Goal: Task Accomplishment & Management: Manage account settings

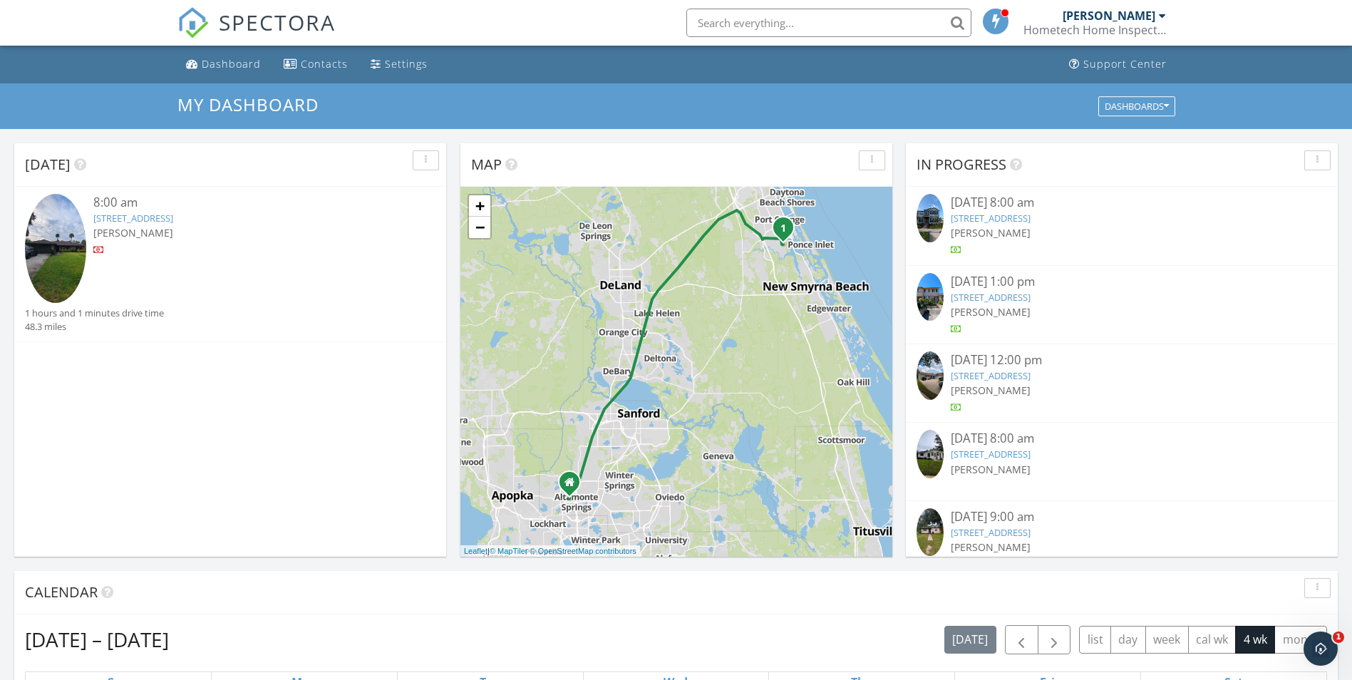
click at [165, 220] on link "464 Woodstock Dr, Port Orange, FL 32127" at bounding box center [133, 218] width 80 height 13
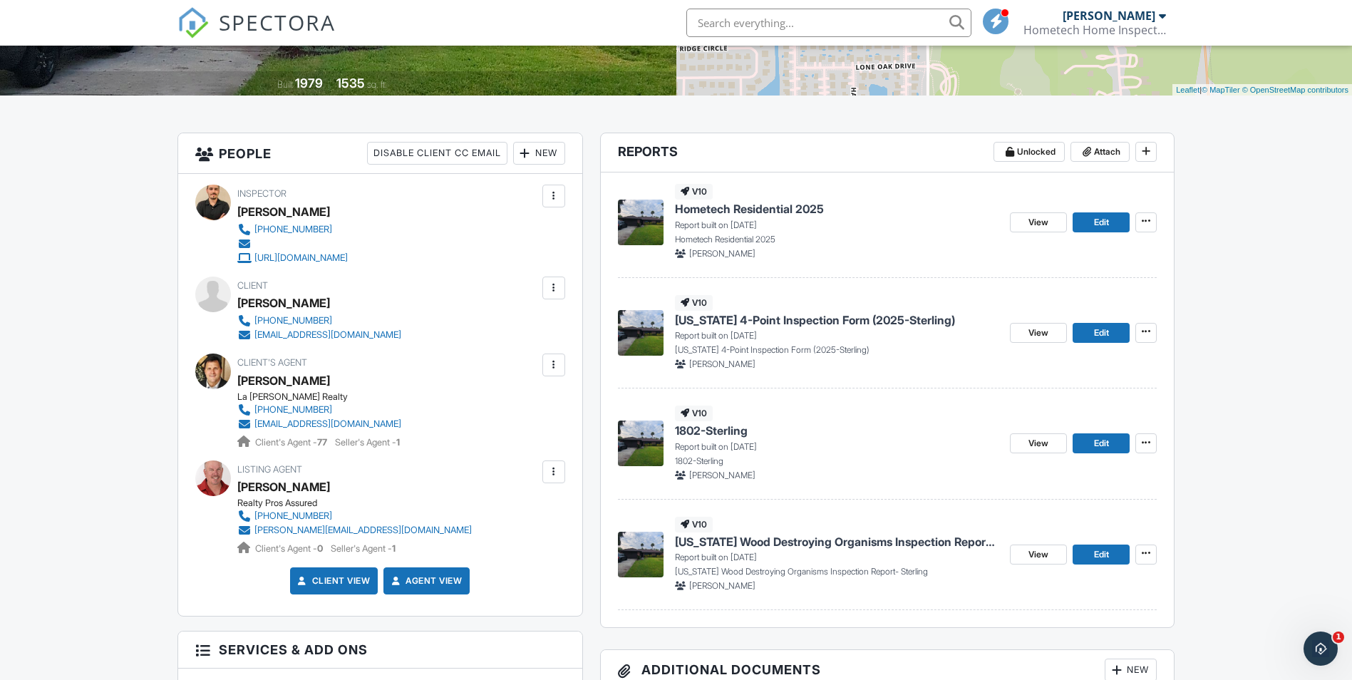
click at [803, 321] on span "Florida 4-Point Inspection Form (2025-Sterling)" at bounding box center [815, 320] width 280 height 16
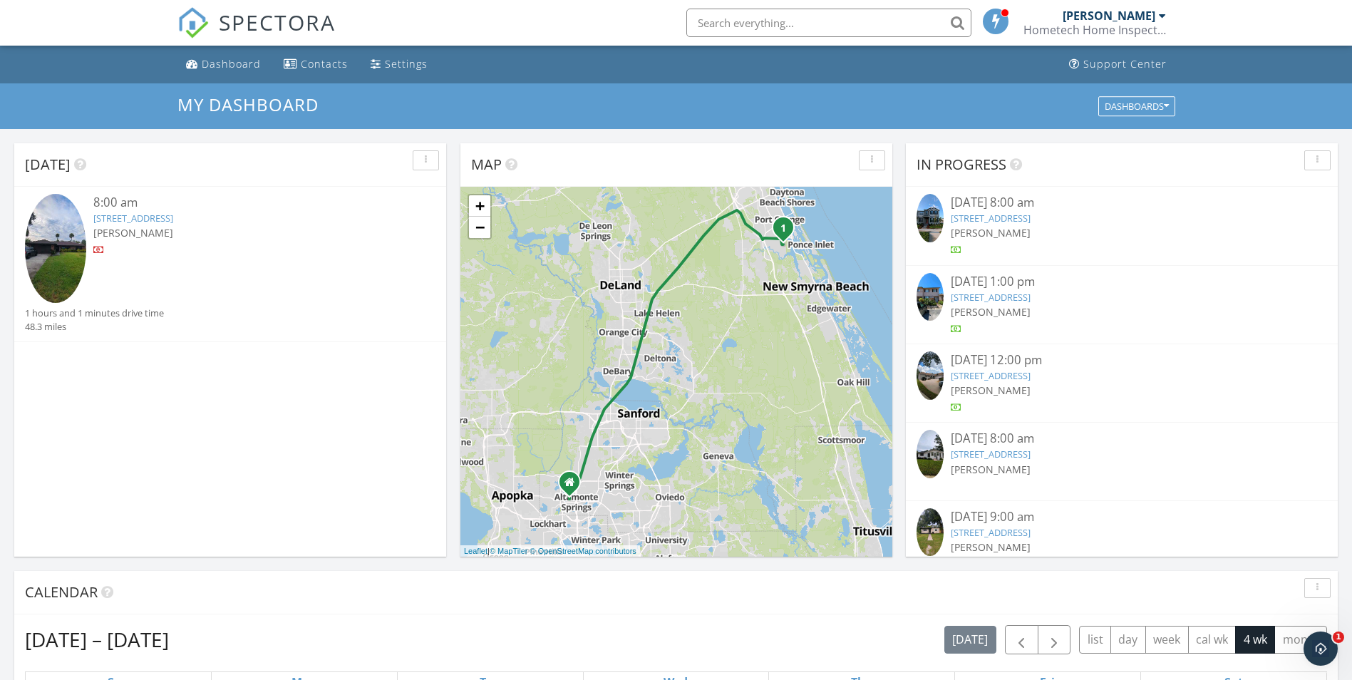
click at [170, 219] on link "464 Woodstock Dr, Port Orange, FL 32127" at bounding box center [133, 218] width 80 height 13
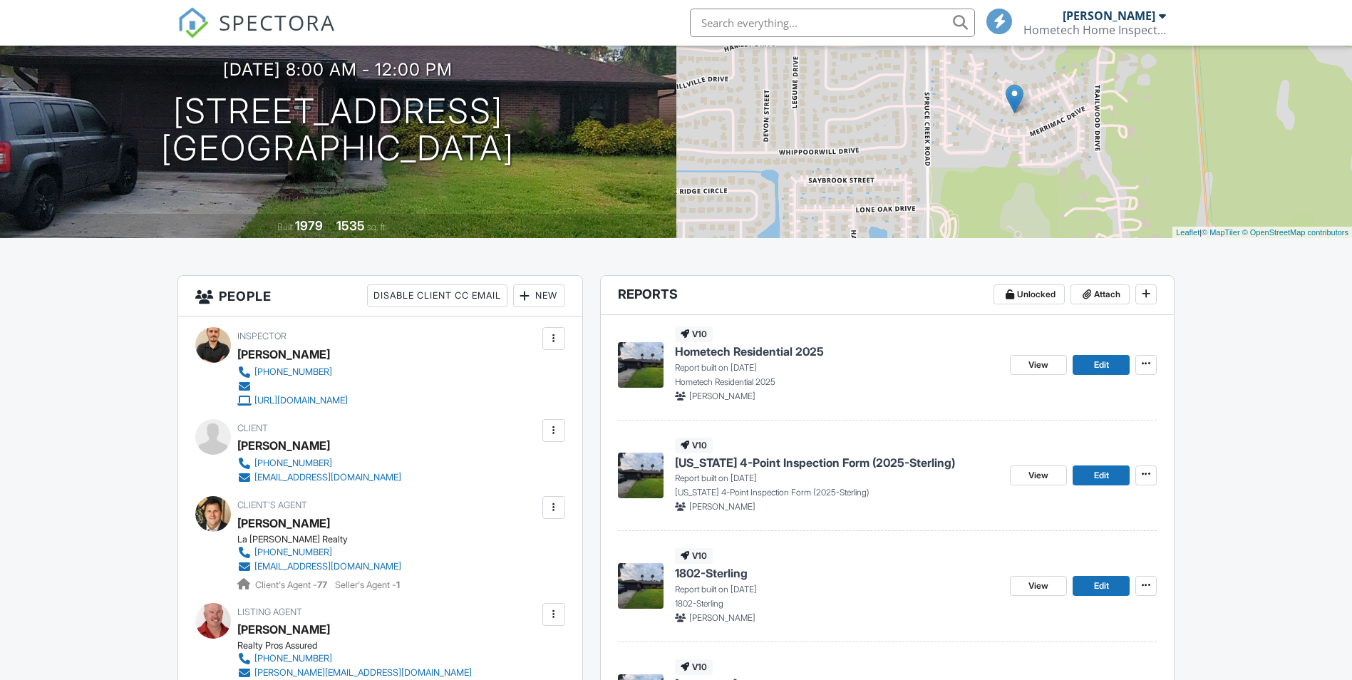
scroll to position [285, 0]
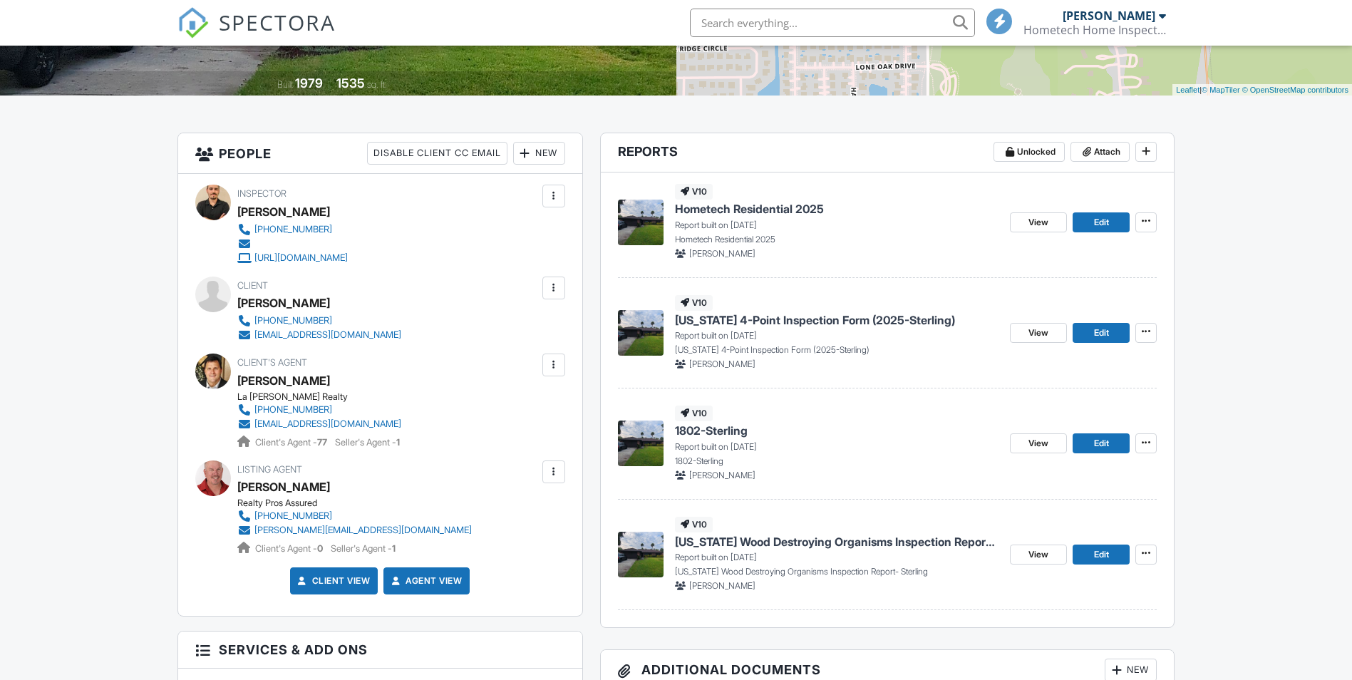
click at [728, 434] on span "1802-Sterling" at bounding box center [711, 430] width 73 height 16
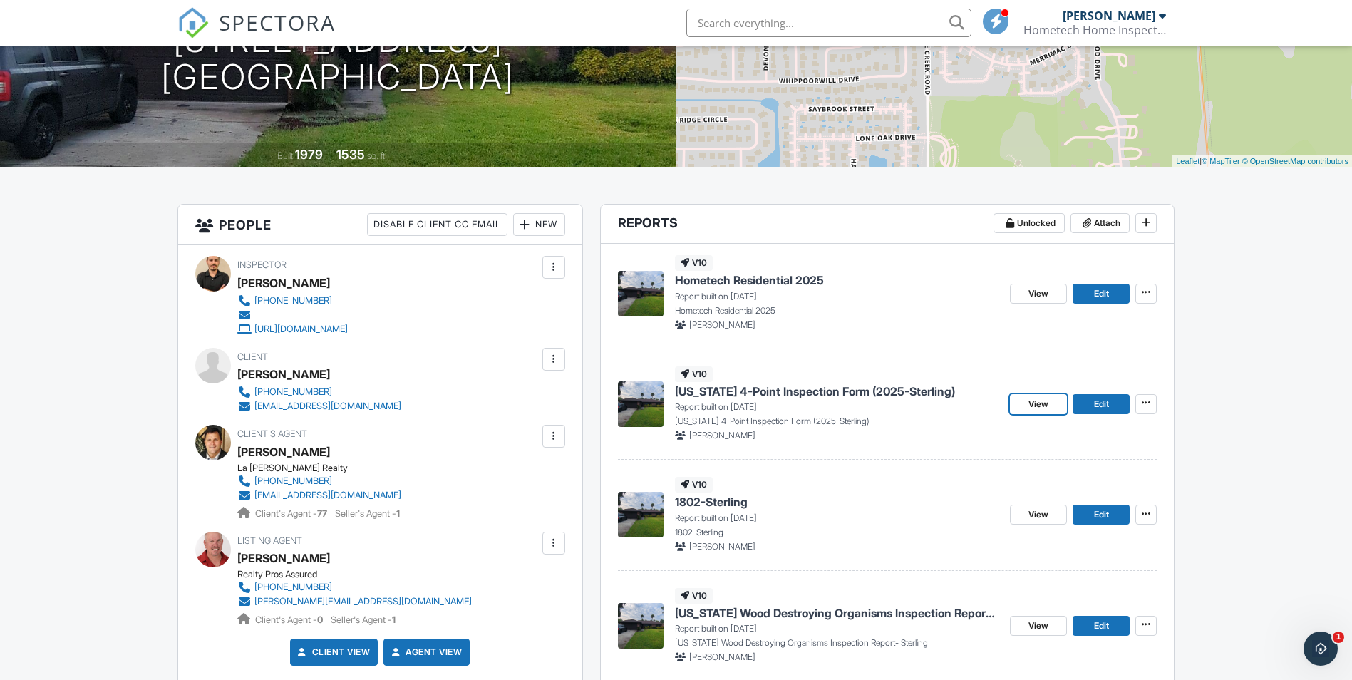
drag, startPoint x: 1037, startPoint y: 404, endPoint x: 1048, endPoint y: 406, distance: 10.9
click at [1037, 404] on span "View" at bounding box center [1038, 404] width 20 height 14
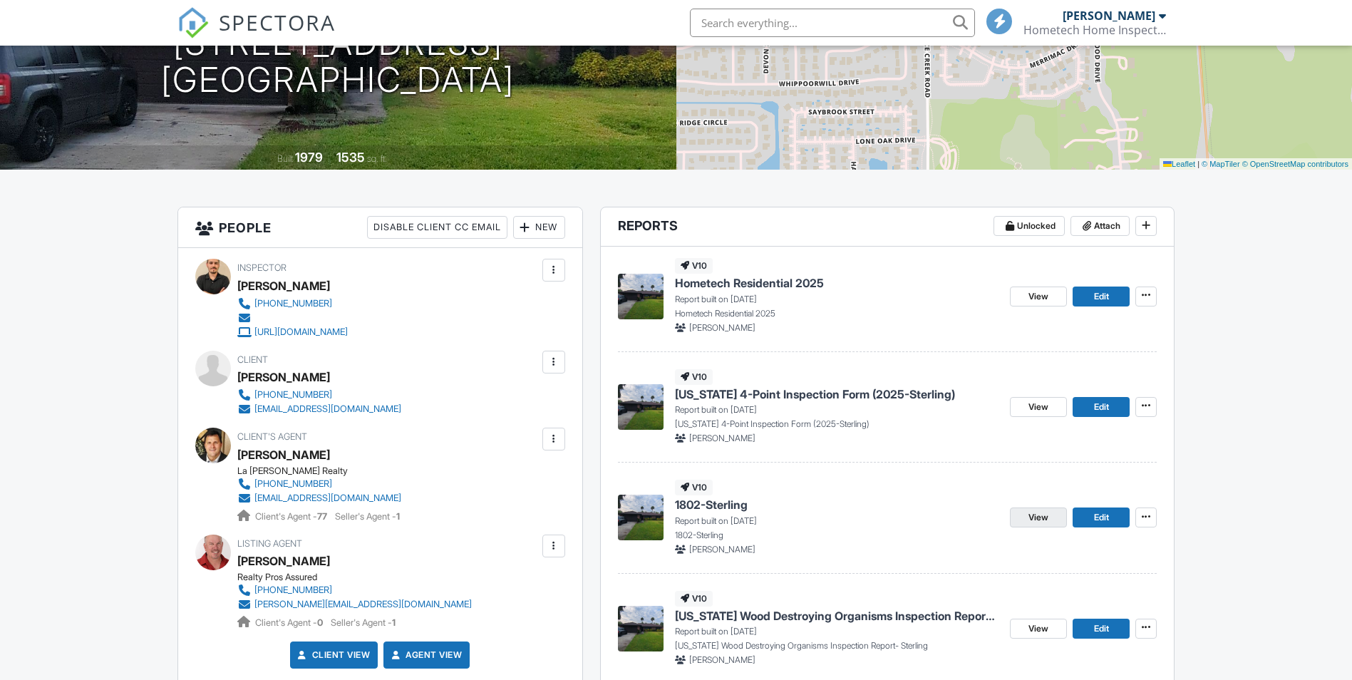
scroll to position [214, 0]
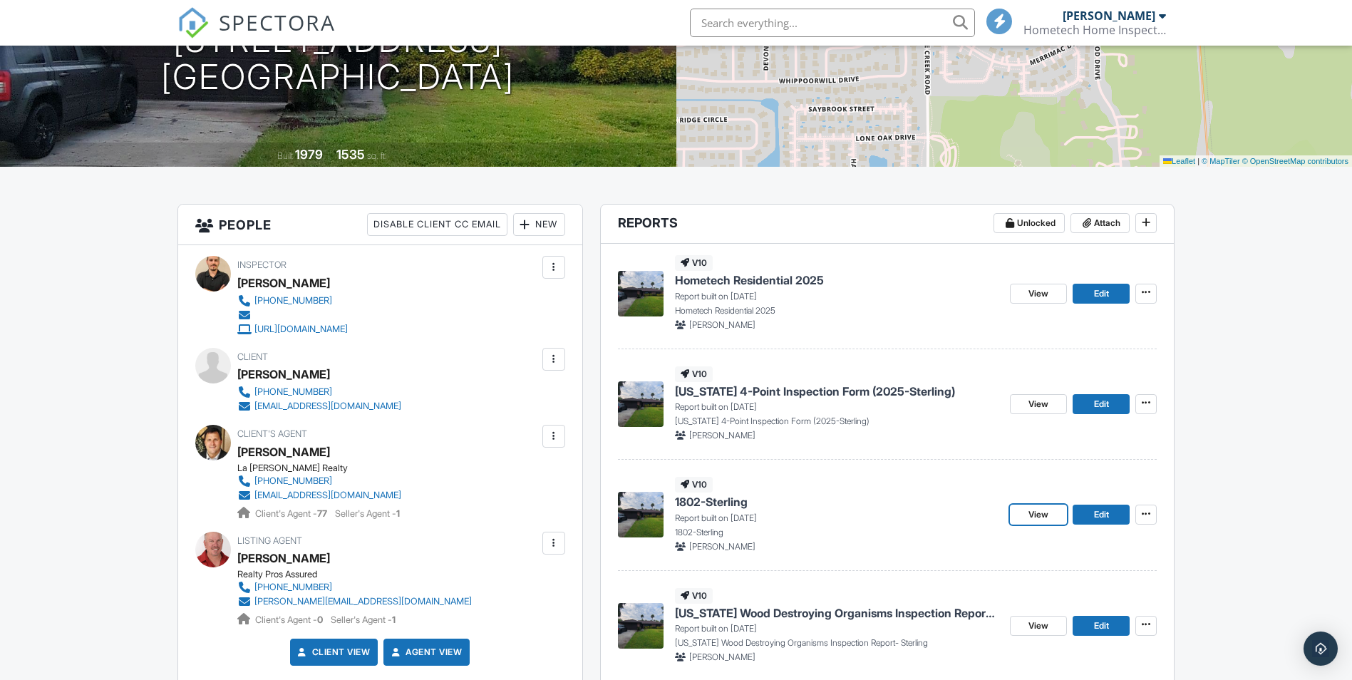
drag, startPoint x: 1027, startPoint y: 514, endPoint x: 1014, endPoint y: 499, distance: 19.7
click at [1027, 514] on link "View" at bounding box center [1038, 514] width 57 height 20
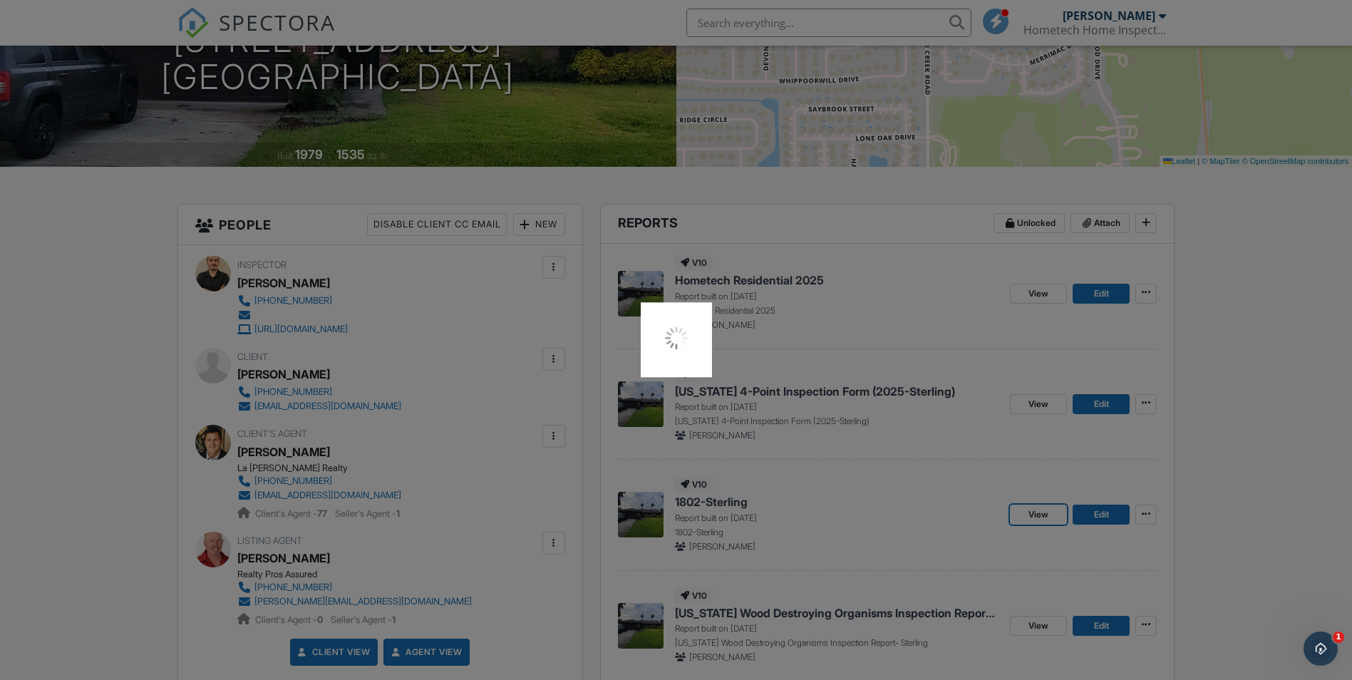
scroll to position [0, 0]
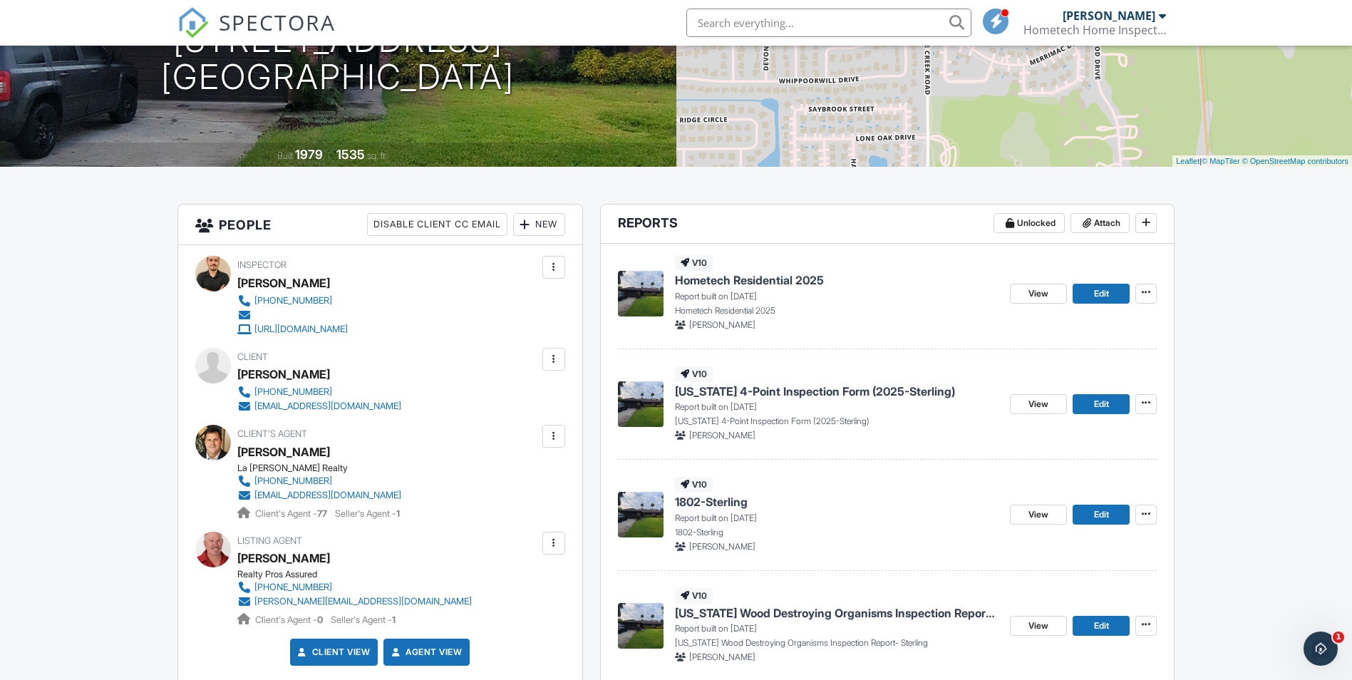
click at [839, 390] on span "[US_STATE] 4-Point Inspection Form (2025-Sterling)" at bounding box center [815, 391] width 280 height 16
click at [777, 282] on span "Hometech Residential 2025" at bounding box center [749, 280] width 149 height 16
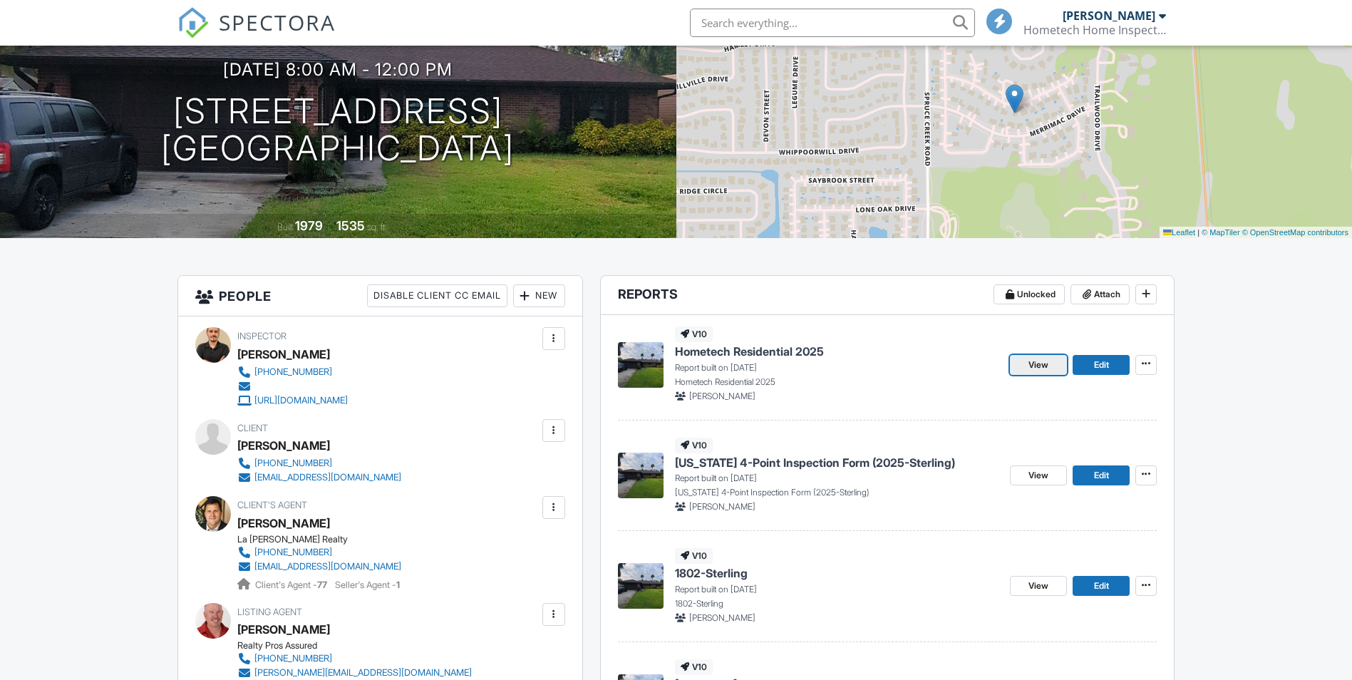
click at [1039, 363] on span "View" at bounding box center [1038, 365] width 20 height 14
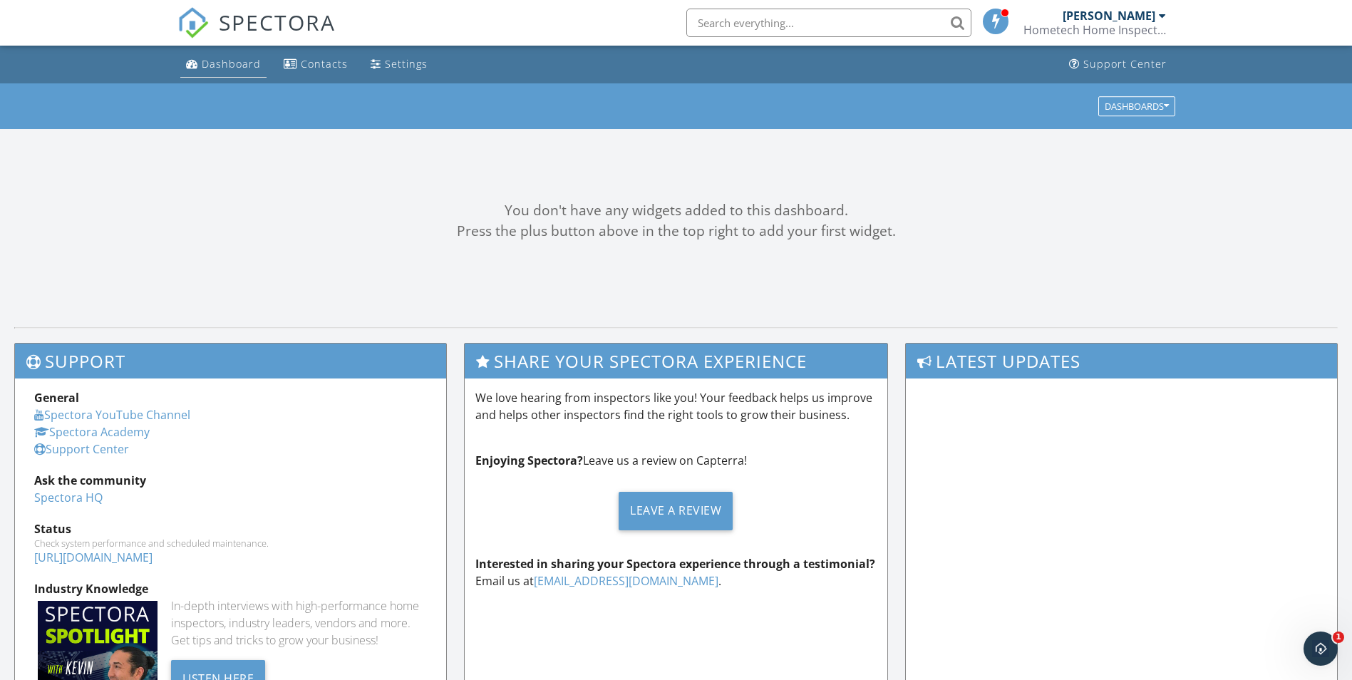
click at [232, 63] on div "Dashboard" at bounding box center [231, 64] width 59 height 14
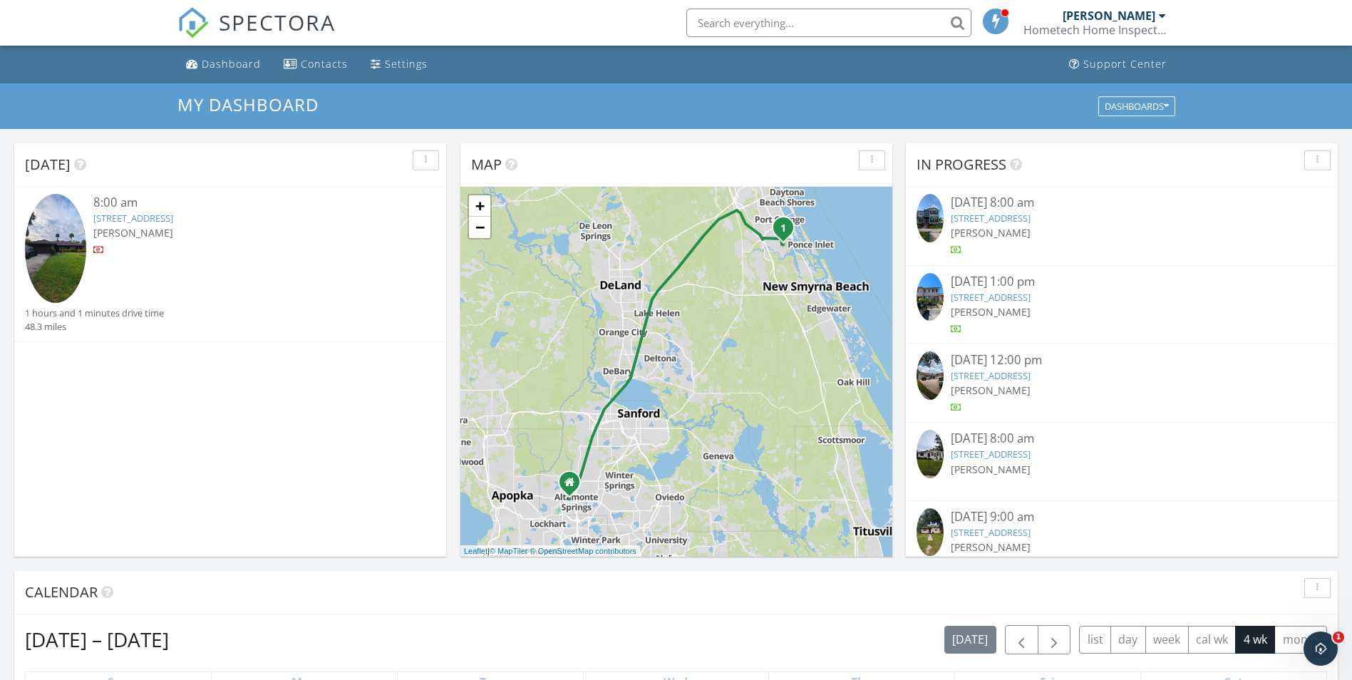
click at [173, 224] on link "[STREET_ADDRESS]" at bounding box center [133, 218] width 80 height 13
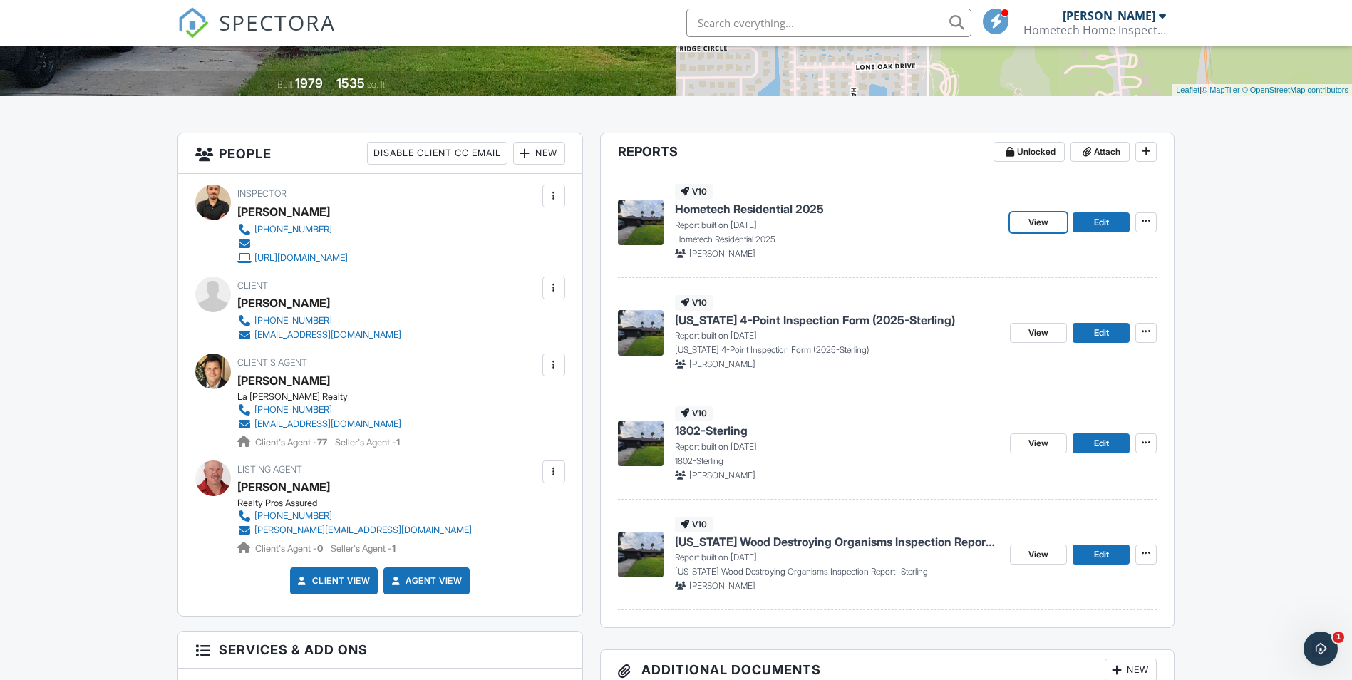
click at [1037, 228] on span "View" at bounding box center [1038, 222] width 20 height 14
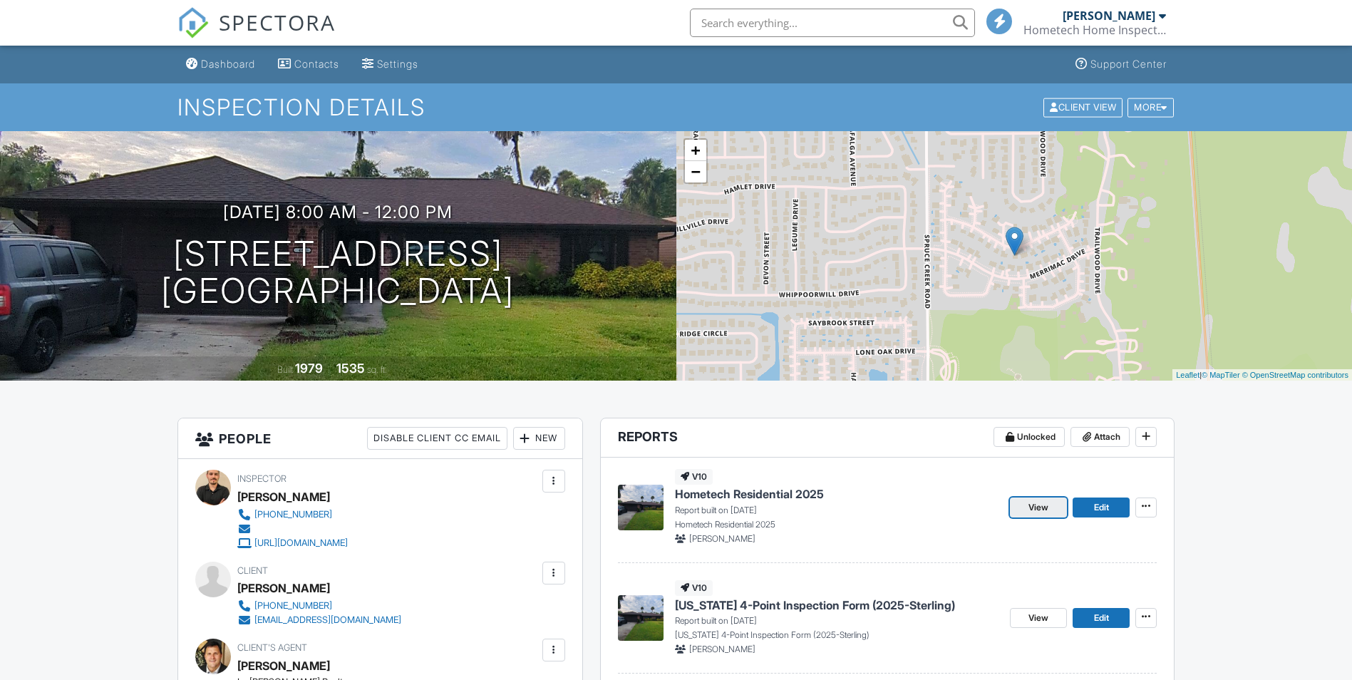
click at [1028, 514] on span "View" at bounding box center [1038, 507] width 20 height 14
click at [247, 59] on div "Dashboard" at bounding box center [228, 64] width 54 height 12
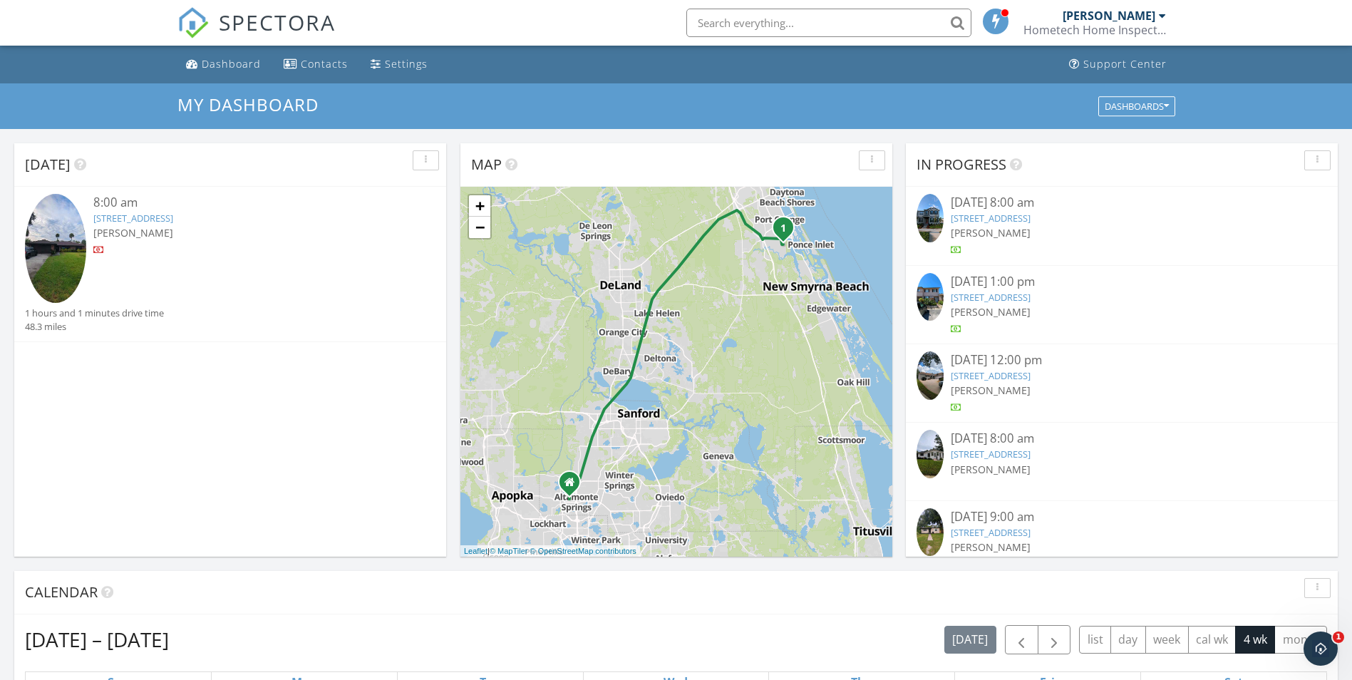
click at [173, 219] on link "464 Woodstock Dr, Port Orange, FL 32127" at bounding box center [133, 218] width 80 height 13
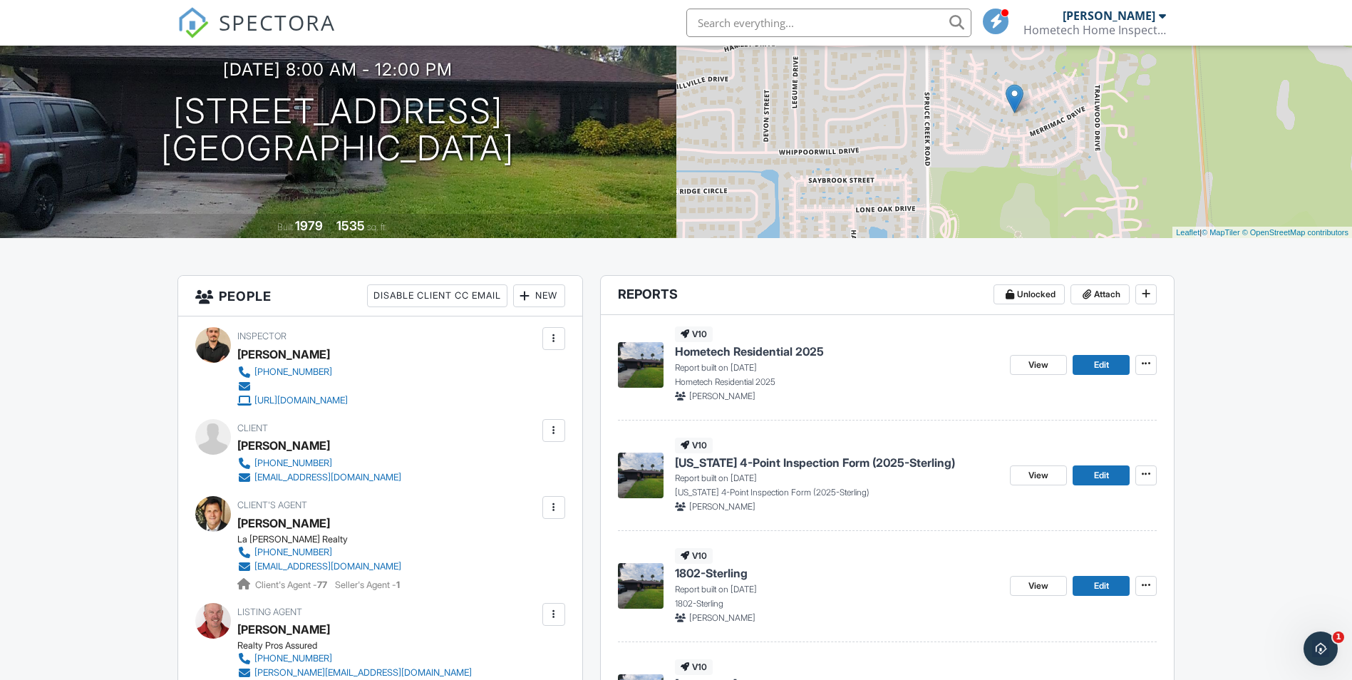
click at [807, 467] on span "Florida 4-Point Inspection Form (2025-Sterling)" at bounding box center [815, 463] width 280 height 16
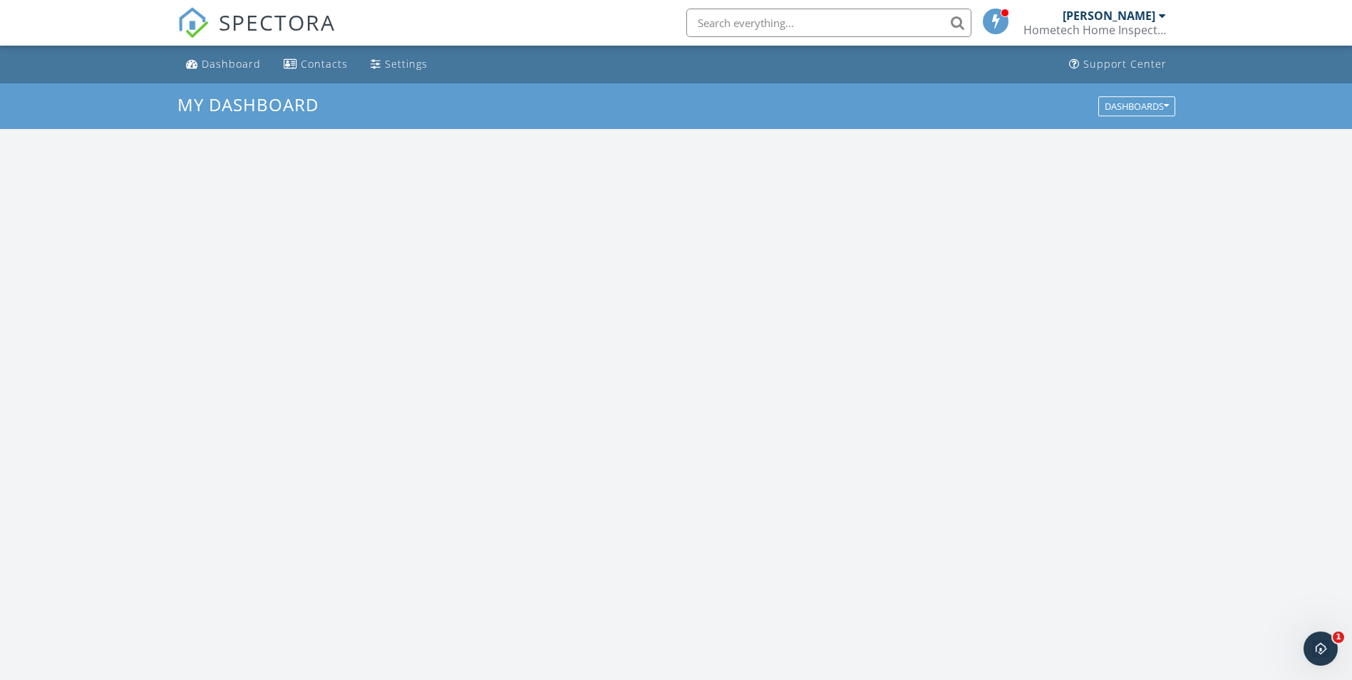
scroll to position [1319, 1374]
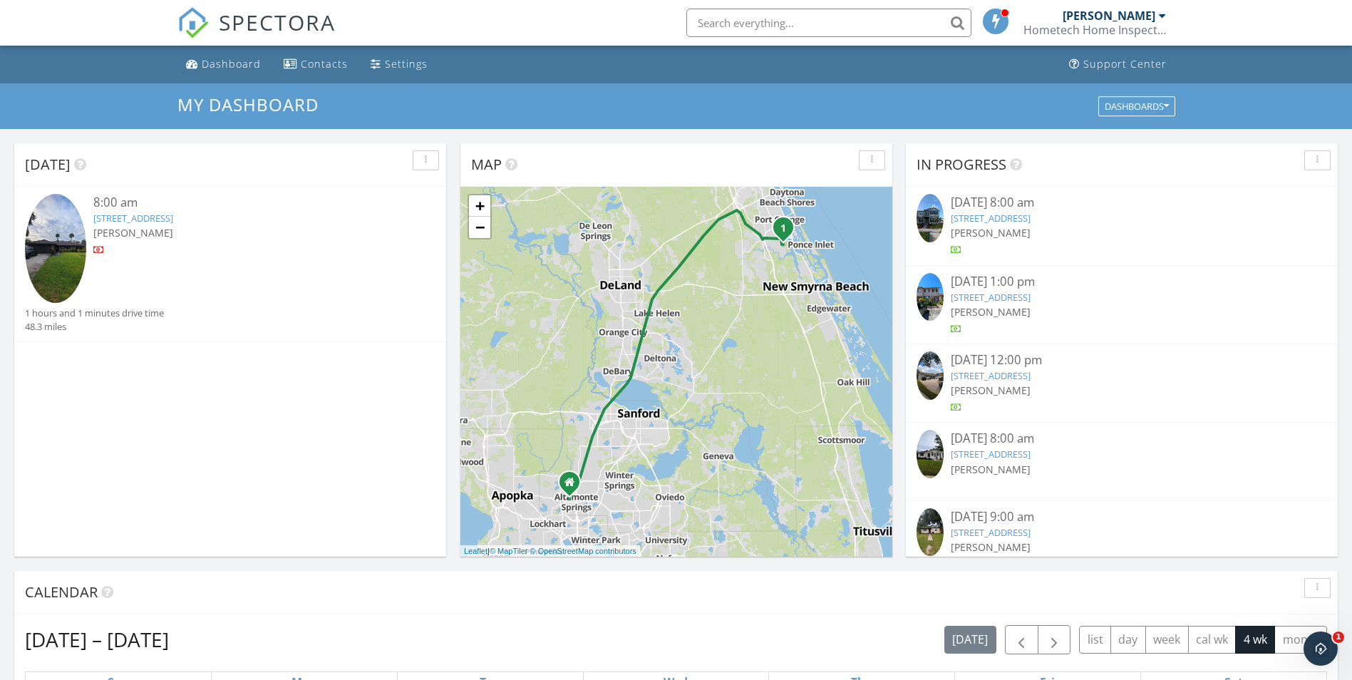
click at [173, 222] on link "464 Woodstock Dr, Port Orange, FL 32127" at bounding box center [133, 218] width 80 height 13
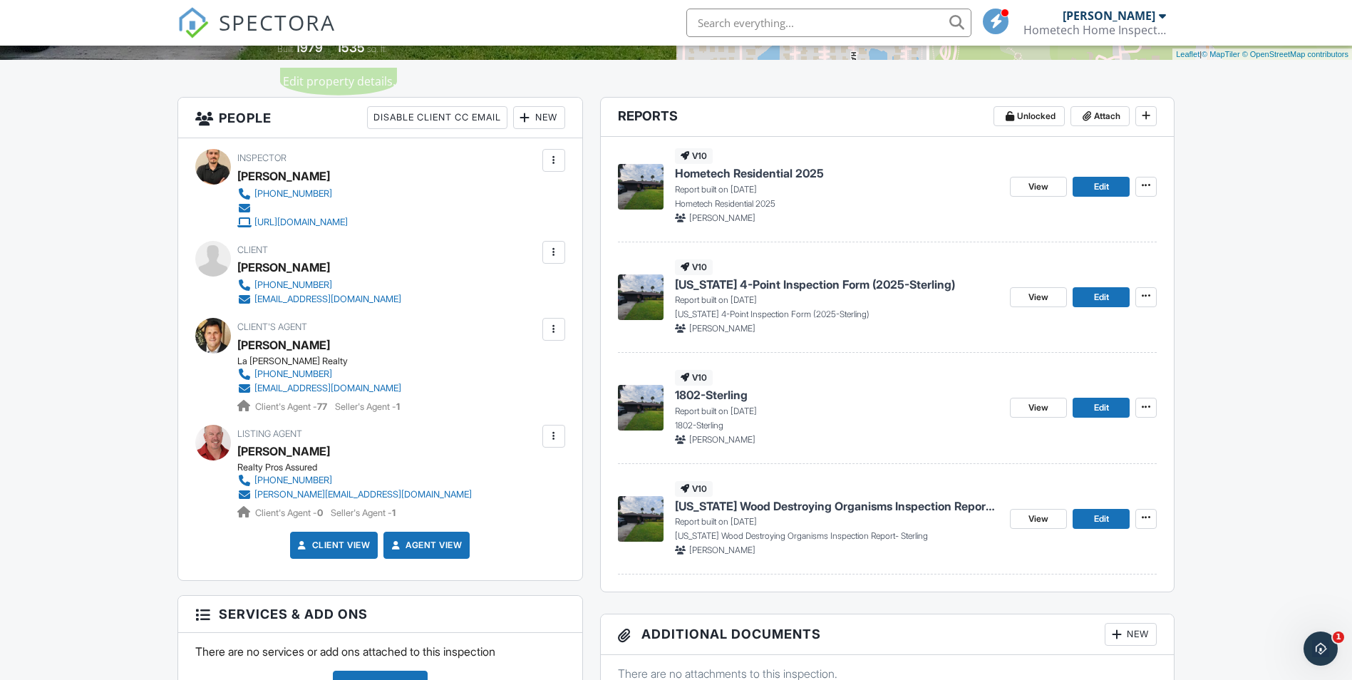
scroll to position [356, 0]
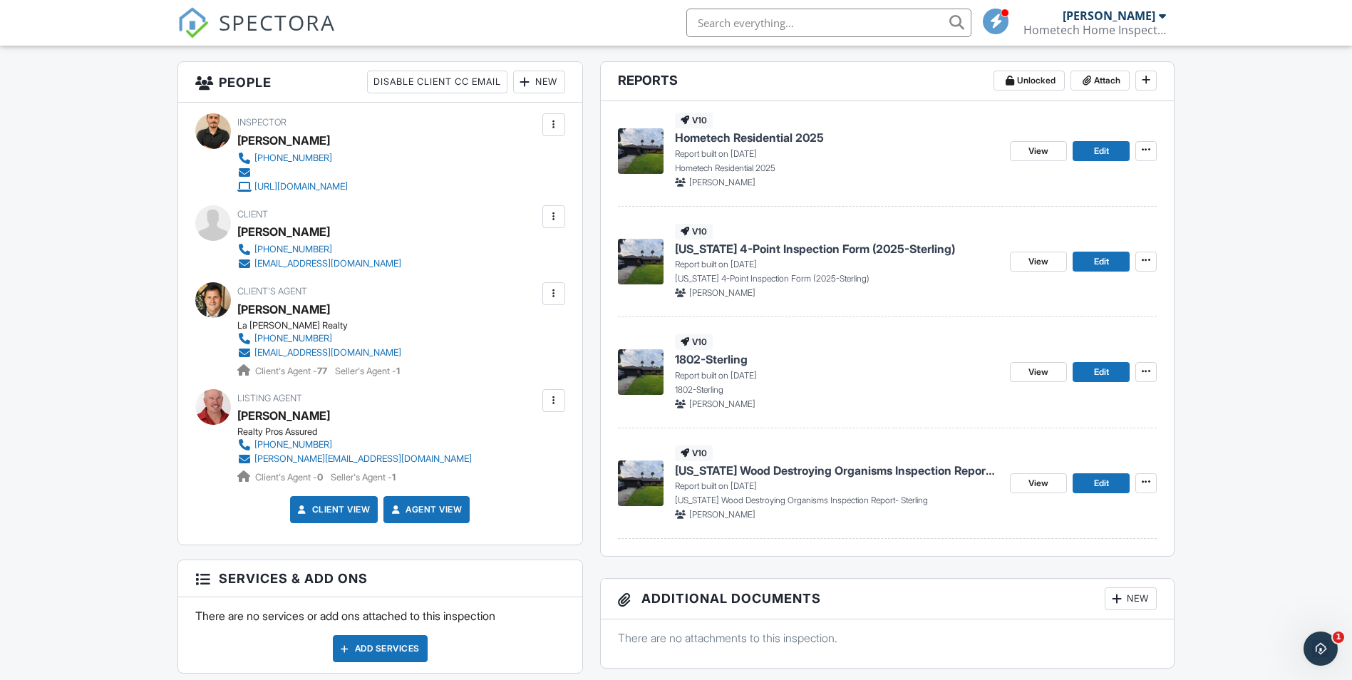
drag, startPoint x: 715, startPoint y: 133, endPoint x: 709, endPoint y: 130, distance: 7.3
click at [714, 133] on span "Hometech Residential 2025" at bounding box center [749, 138] width 149 height 16
click at [728, 250] on span "[US_STATE] 4-Point Inspection Form (2025-Sterling)" at bounding box center [815, 249] width 280 height 16
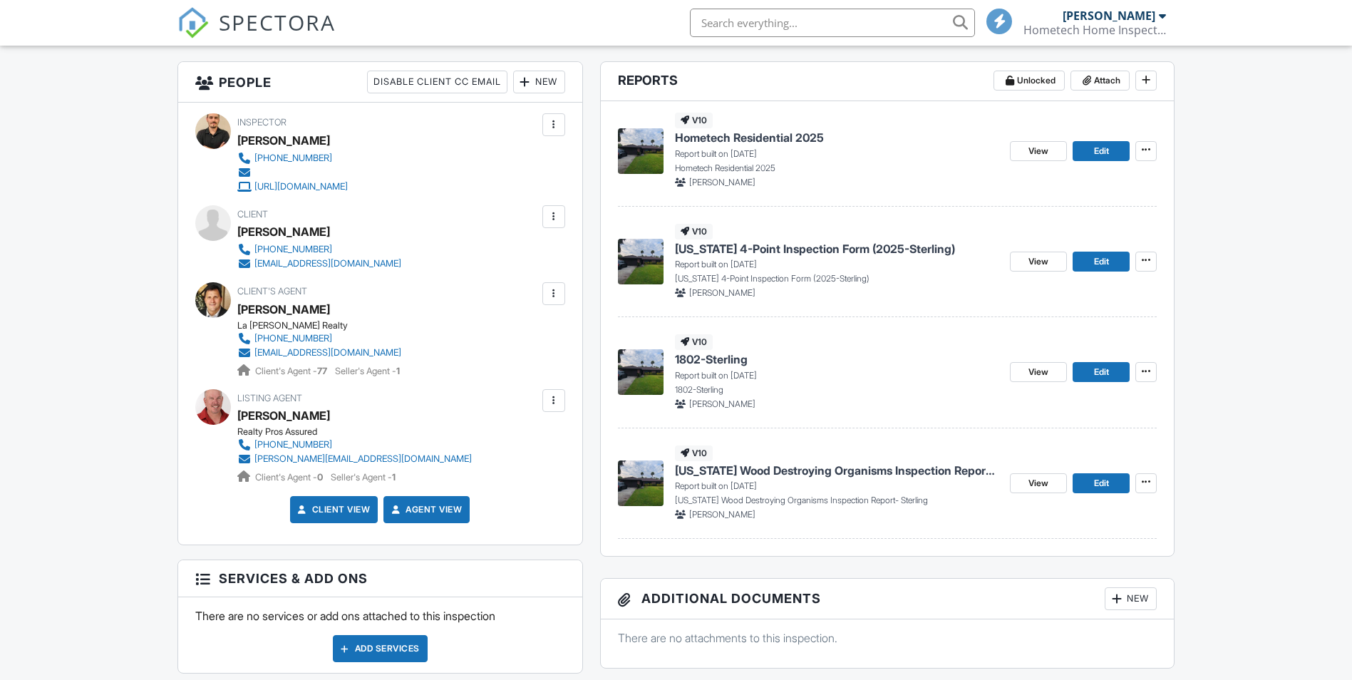
click at [722, 360] on span "1802-Sterling" at bounding box center [711, 359] width 73 height 16
